Goal: Understand process/instructions: Learn how to perform a task or action

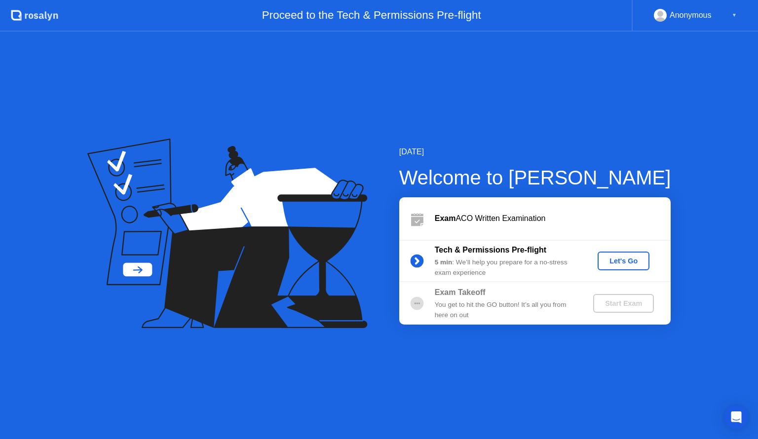
click at [618, 254] on button "Let's Go" at bounding box center [624, 261] width 52 height 19
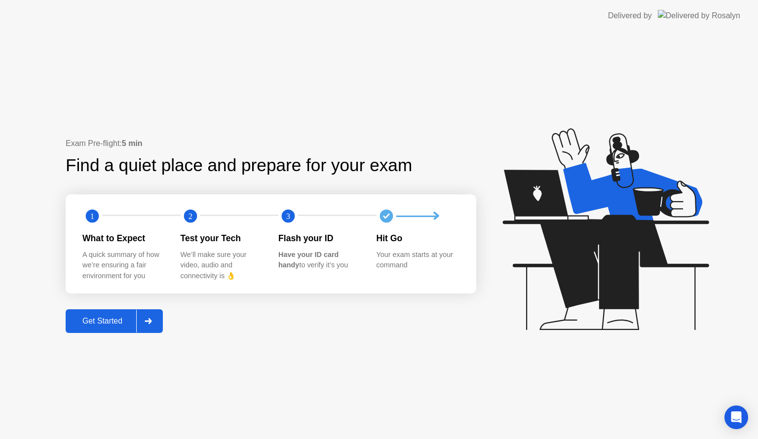
click at [111, 324] on div "Get Started" at bounding box center [103, 321] width 68 height 9
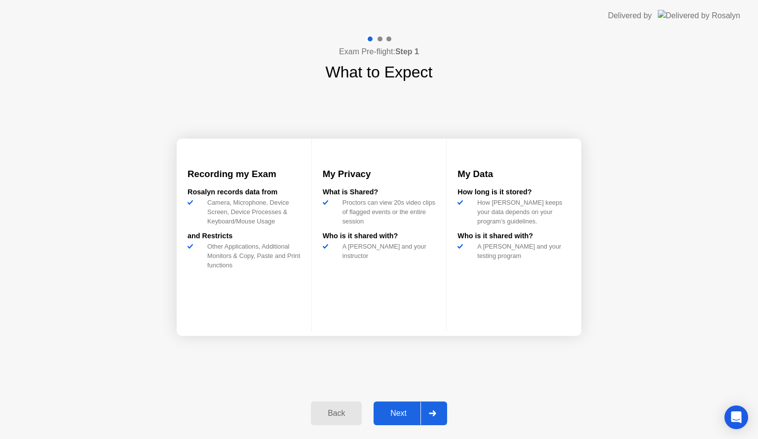
click at [392, 416] on div "Next" at bounding box center [399, 413] width 44 height 9
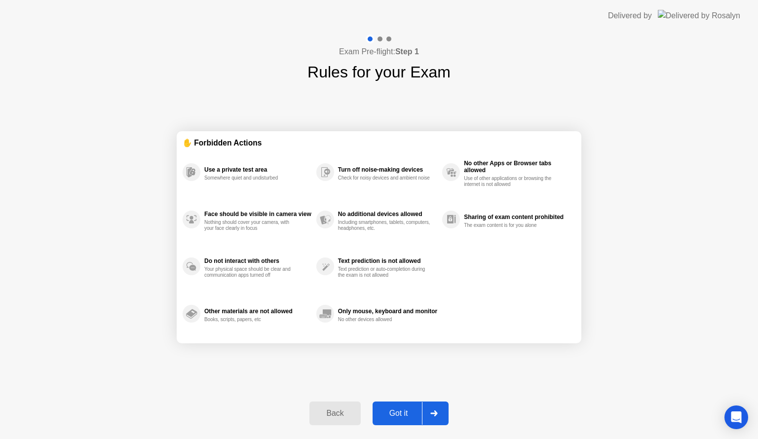
click at [392, 416] on div "Got it" at bounding box center [399, 413] width 46 height 9
select select "**********"
select select "*******"
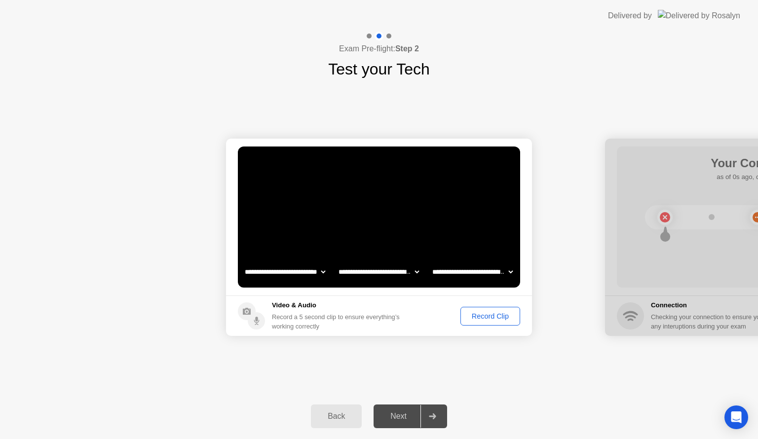
click at [489, 316] on div "Record Clip" at bounding box center [490, 317] width 53 height 8
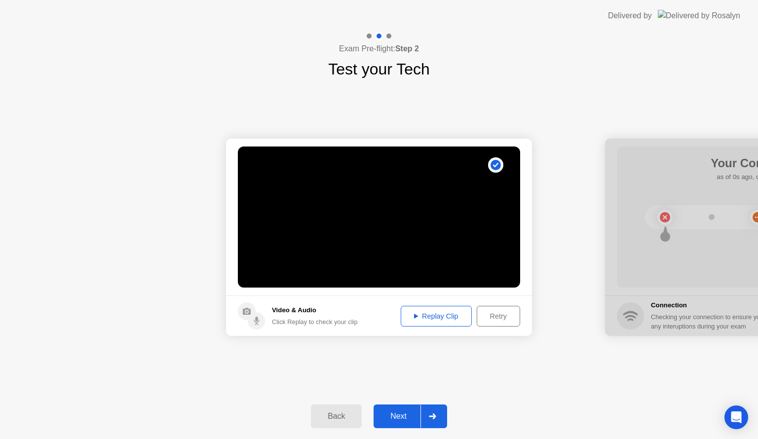
click at [431, 316] on div "Replay Clip" at bounding box center [436, 317] width 64 height 8
click at [413, 408] on button "Next" at bounding box center [411, 417] width 74 height 24
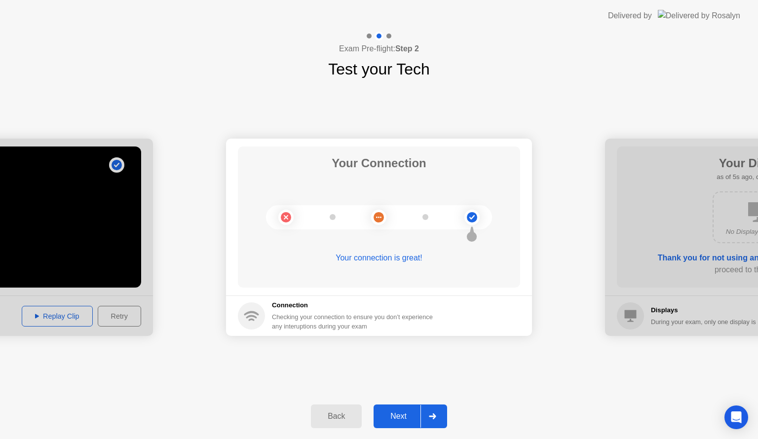
click at [413, 408] on button "Next" at bounding box center [411, 417] width 74 height 24
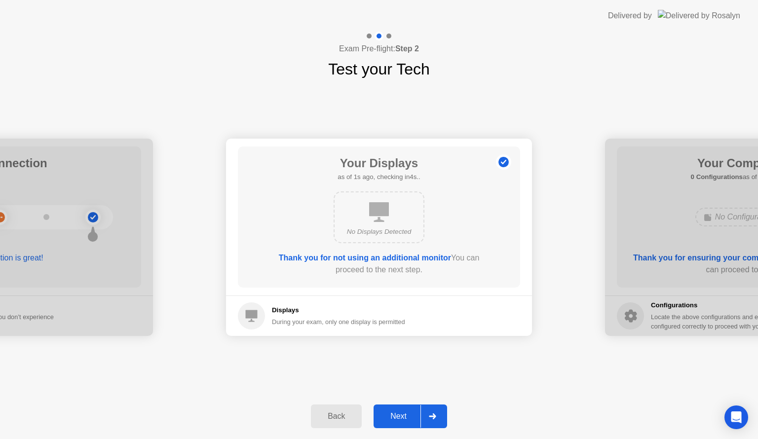
click at [413, 408] on button "Next" at bounding box center [411, 417] width 74 height 24
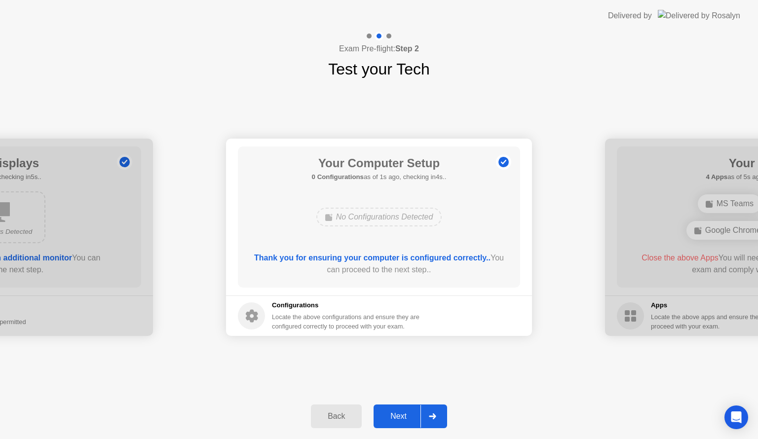
click at [413, 408] on button "Next" at bounding box center [411, 417] width 74 height 24
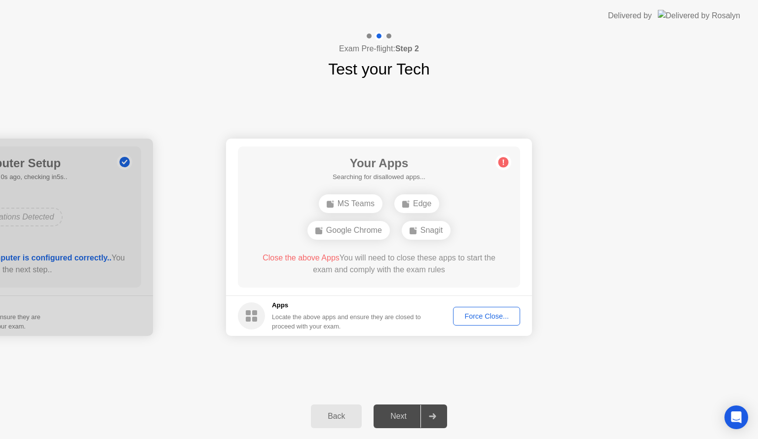
click at [463, 306] on footer "Apps Locate the above apps and ensure they are closed to proceed with your exam…" at bounding box center [379, 316] width 306 height 40
click at [467, 313] on div "Force Close..." at bounding box center [487, 317] width 60 height 8
click at [343, 415] on div "Back" at bounding box center [336, 416] width 45 height 9
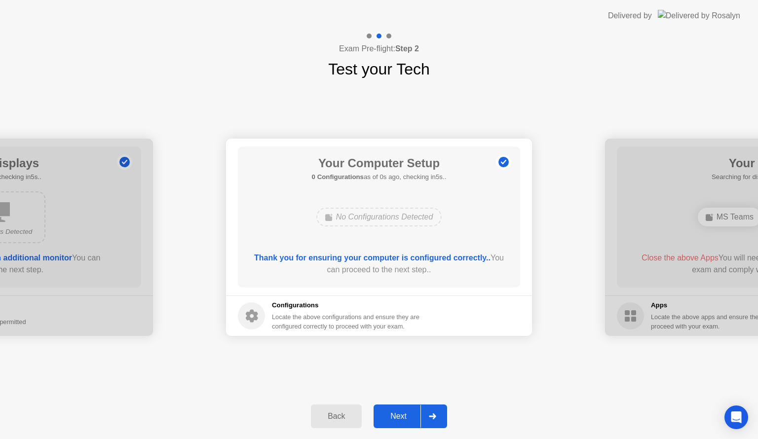
click at [343, 415] on div "Back" at bounding box center [336, 416] width 45 height 9
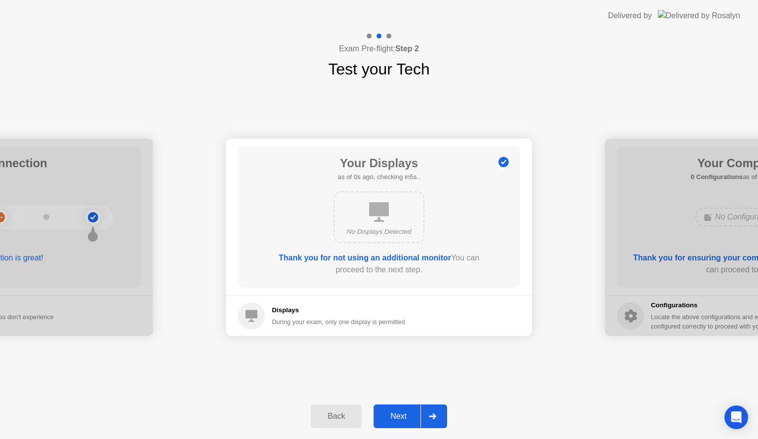
click at [343, 415] on div "Back" at bounding box center [336, 416] width 45 height 9
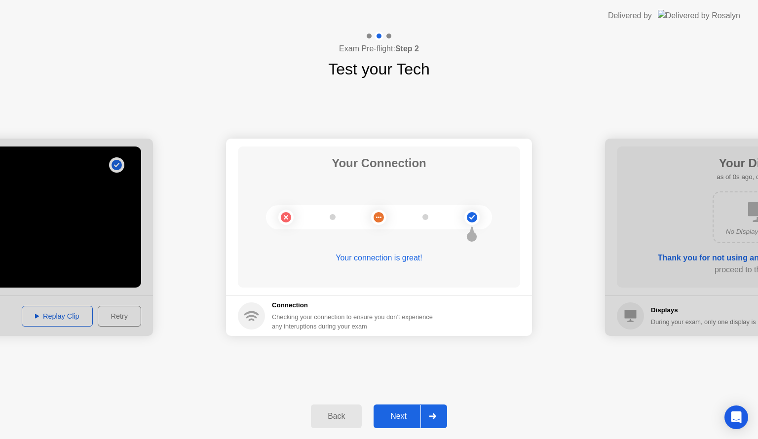
click at [343, 415] on div "Back" at bounding box center [336, 416] width 45 height 9
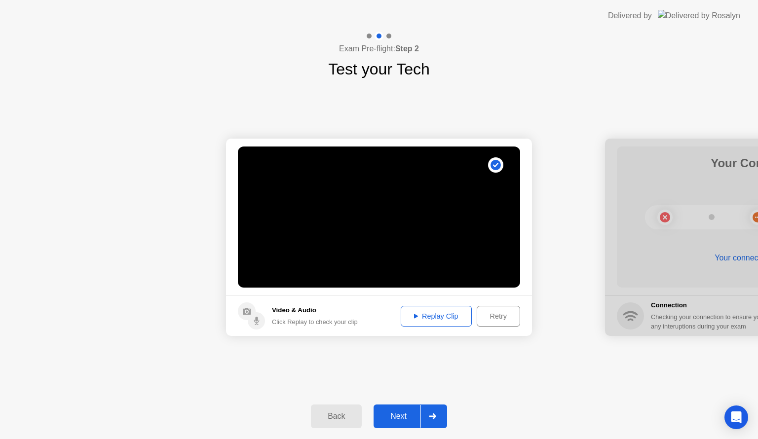
click at [343, 415] on div "Back" at bounding box center [336, 416] width 45 height 9
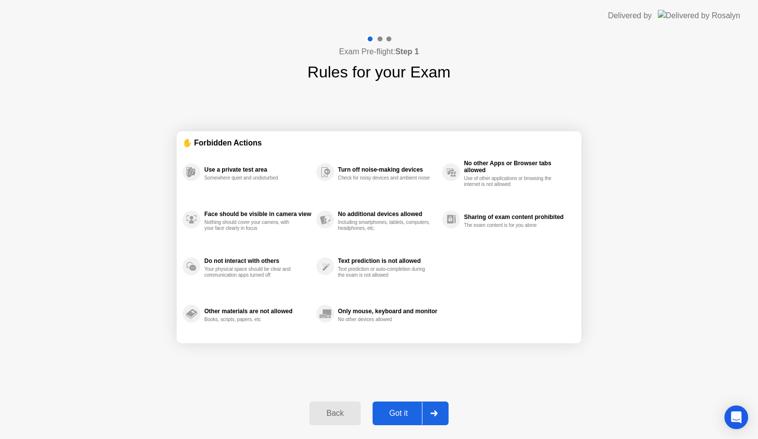
click at [343, 415] on div "Back" at bounding box center [335, 413] width 45 height 9
